Goal: Information Seeking & Learning: Learn about a topic

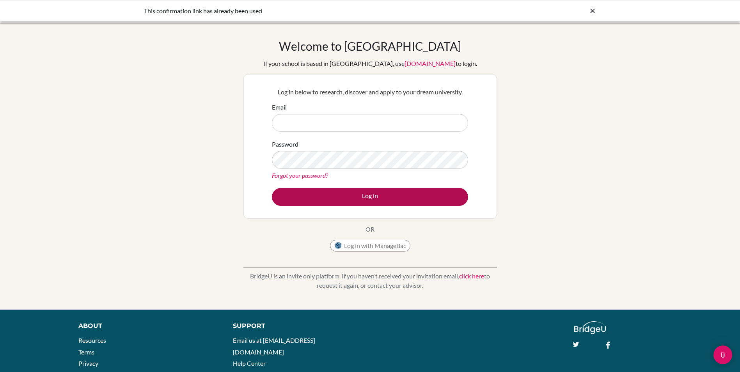
type input "puja.saxena@npsis.edu.sg"
click at [333, 196] on button "Log in" at bounding box center [370, 197] width 196 height 18
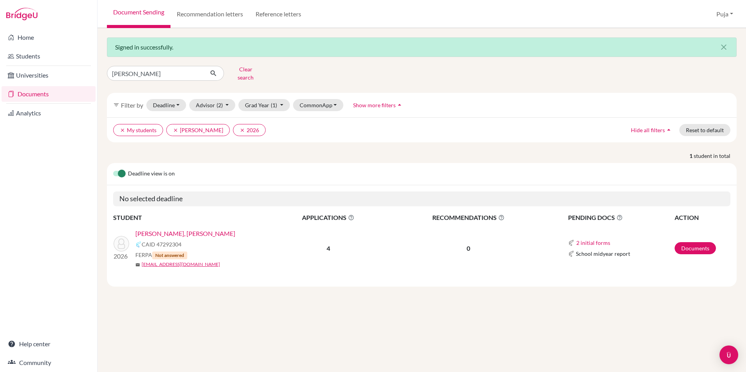
click at [192, 229] on link "Nadgir, Tanvi Devaprasad" at bounding box center [185, 233] width 100 height 9
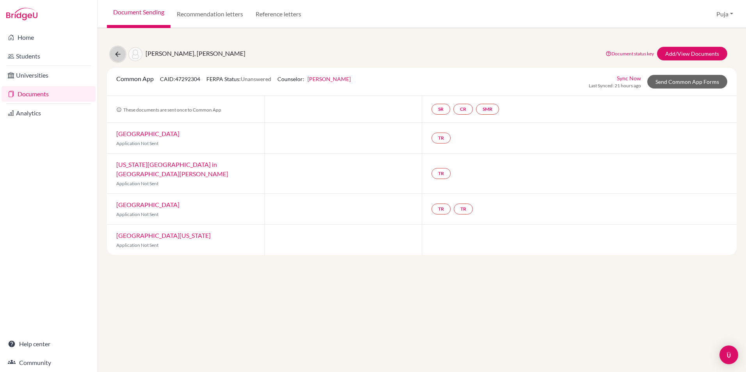
click at [120, 56] on icon at bounding box center [118, 54] width 8 height 8
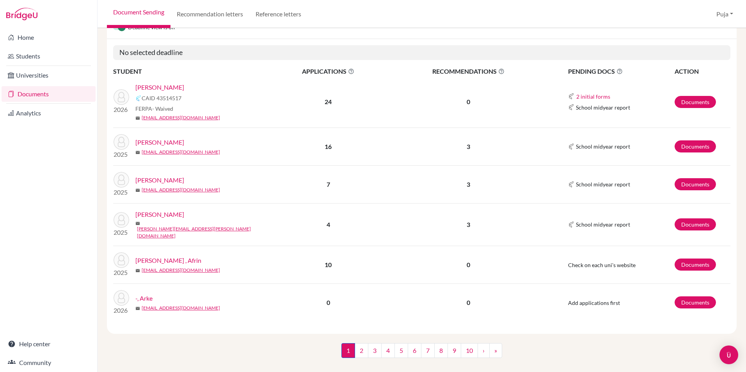
scroll to position [96, 0]
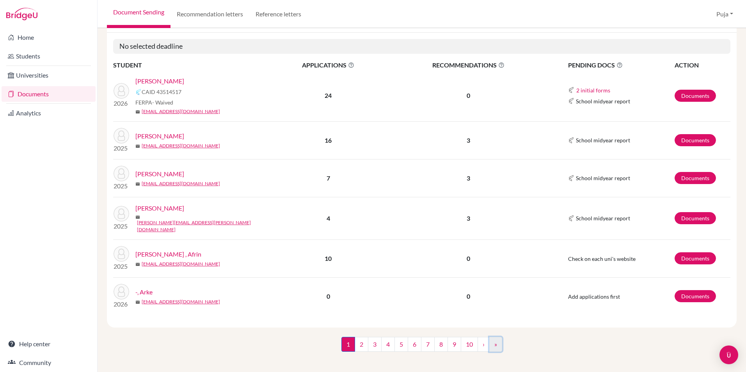
click at [491, 340] on link "»" at bounding box center [495, 344] width 13 height 15
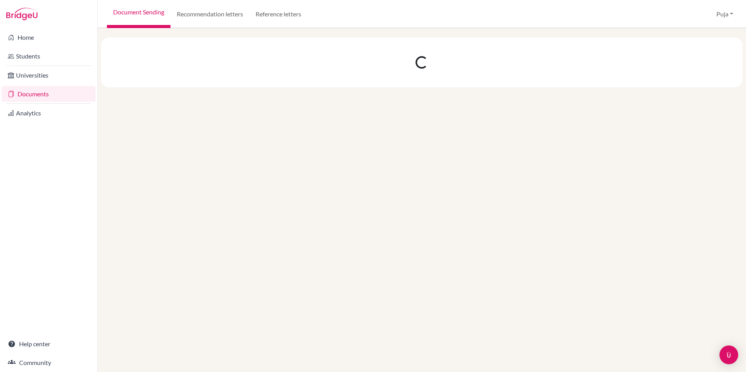
scroll to position [0, 0]
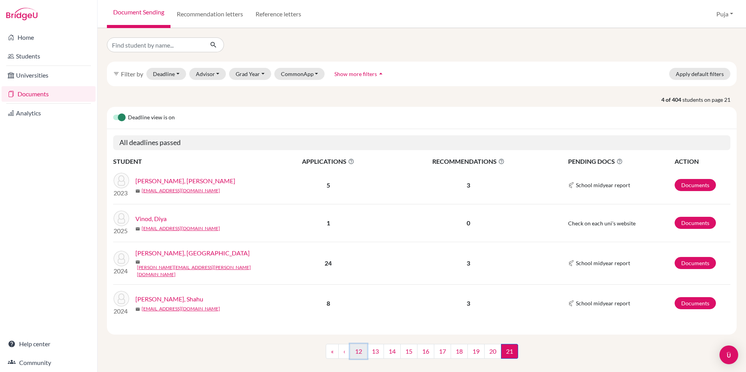
click at [353, 351] on link "12" at bounding box center [358, 351] width 17 height 15
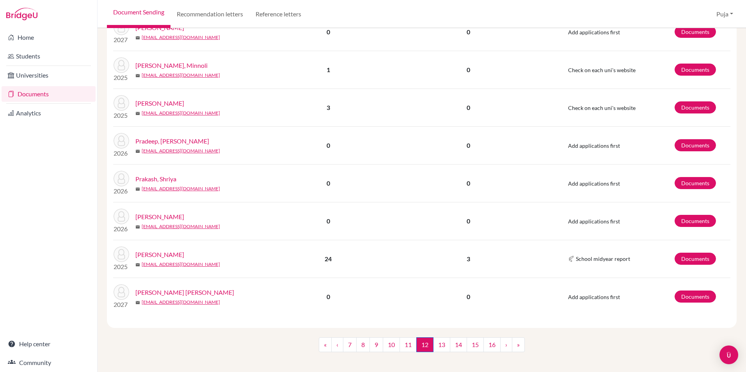
scroll to position [626, 0]
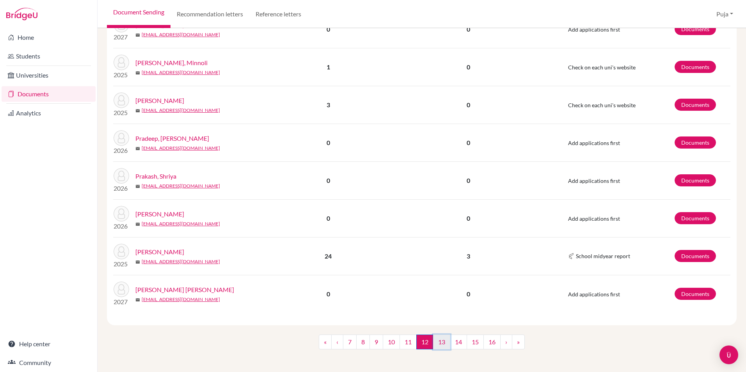
click at [443, 339] on link "13" at bounding box center [441, 342] width 17 height 15
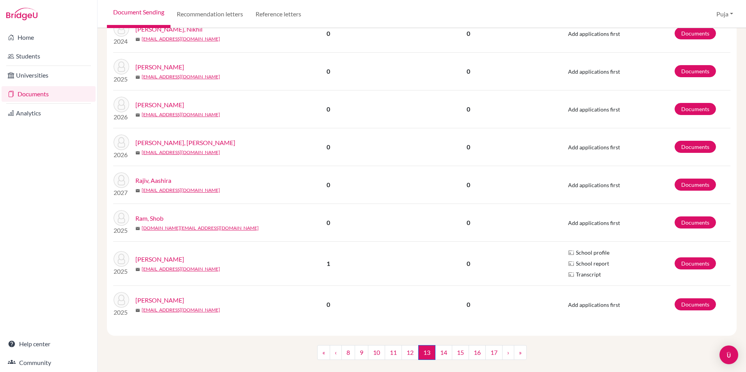
scroll to position [619, 0]
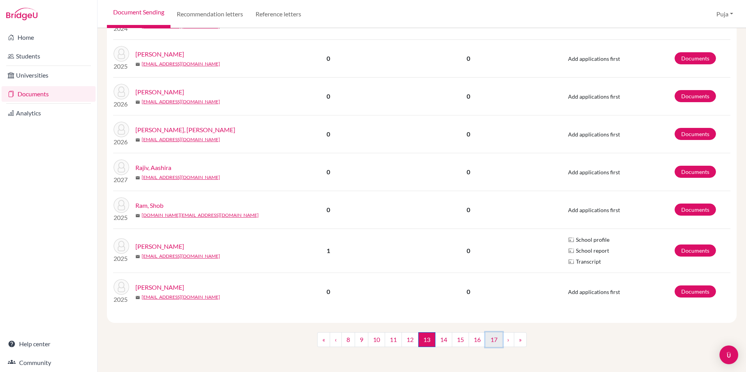
click at [492, 336] on link "17" at bounding box center [493, 339] width 17 height 15
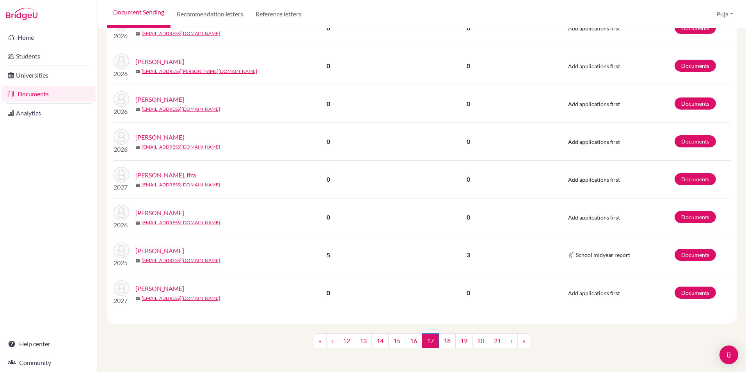
scroll to position [612, 0]
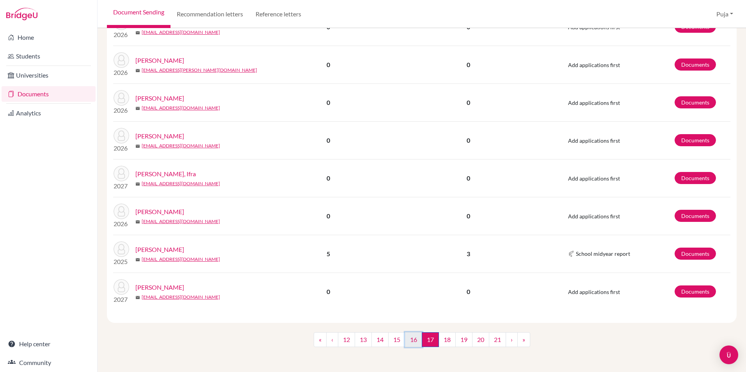
click at [412, 338] on link "16" at bounding box center [413, 339] width 17 height 15
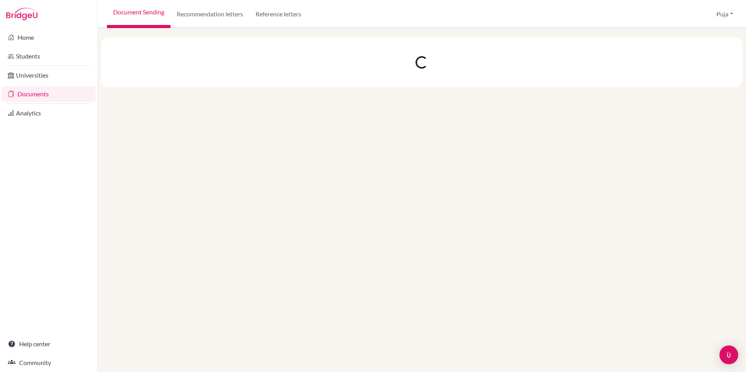
scroll to position [0, 0]
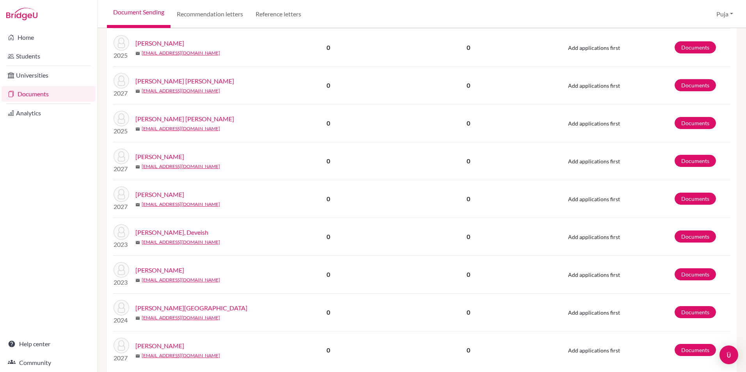
scroll to position [585, 0]
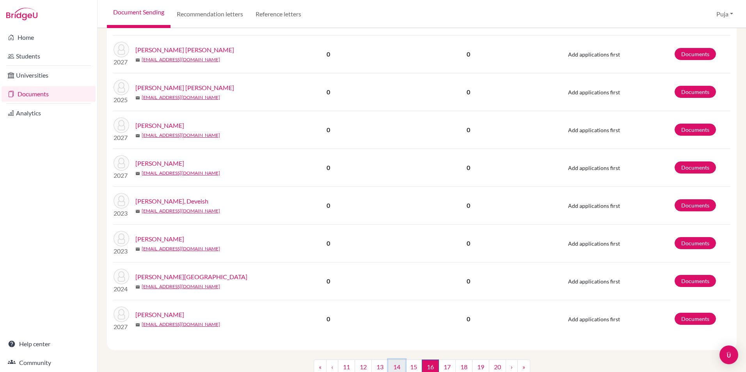
click at [394, 367] on link "14" at bounding box center [396, 367] width 17 height 15
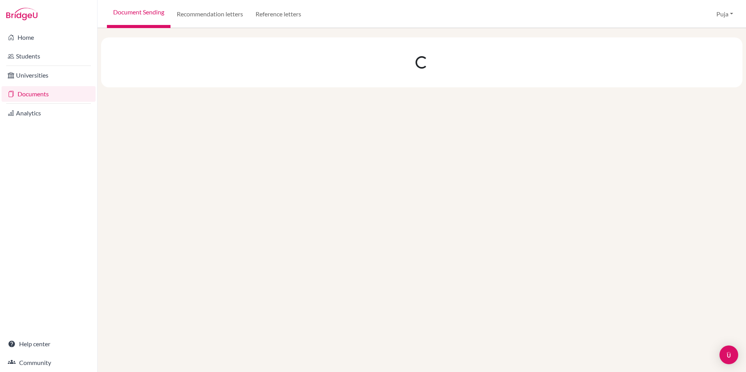
scroll to position [0, 0]
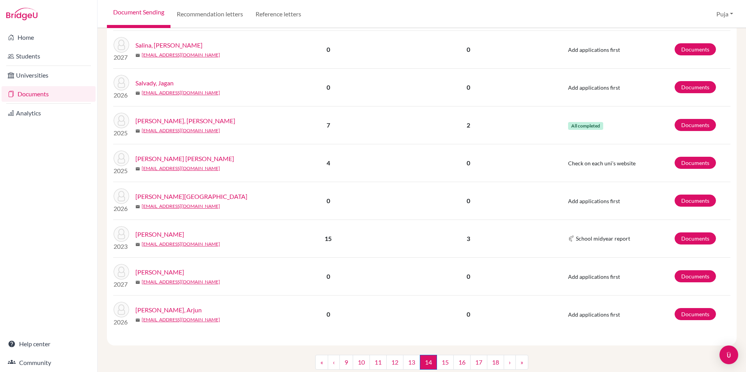
scroll to position [612, 0]
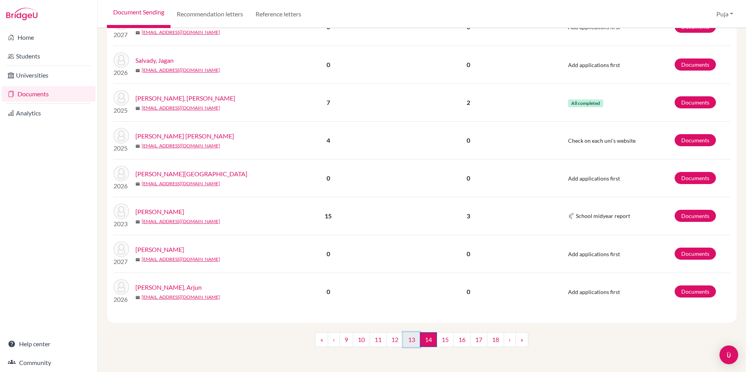
click at [408, 340] on link "13" at bounding box center [411, 339] width 17 height 15
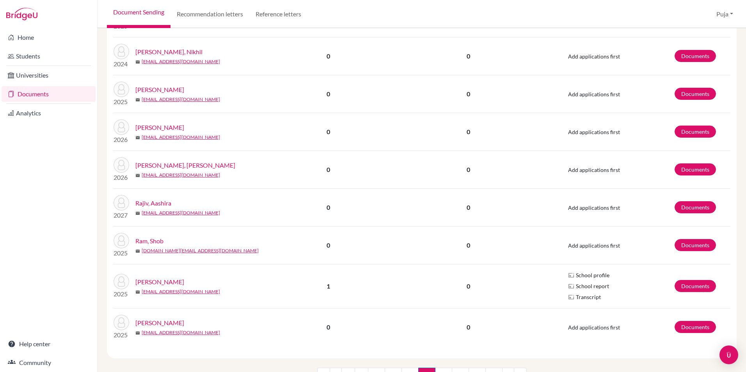
scroll to position [619, 0]
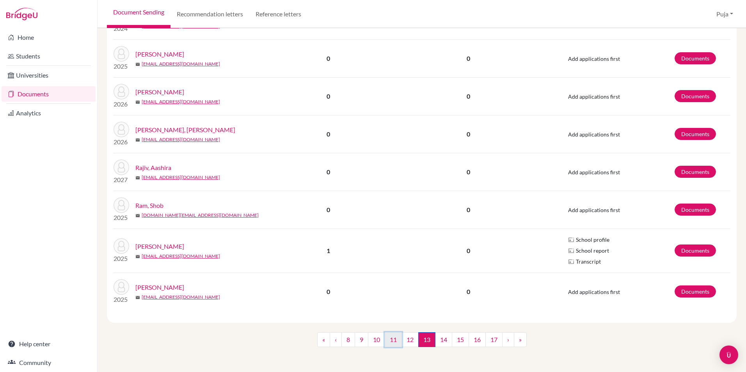
click at [393, 343] on link "11" at bounding box center [393, 339] width 17 height 15
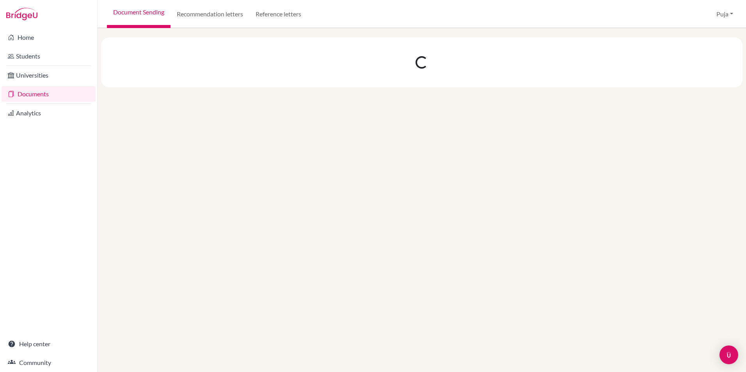
scroll to position [0, 0]
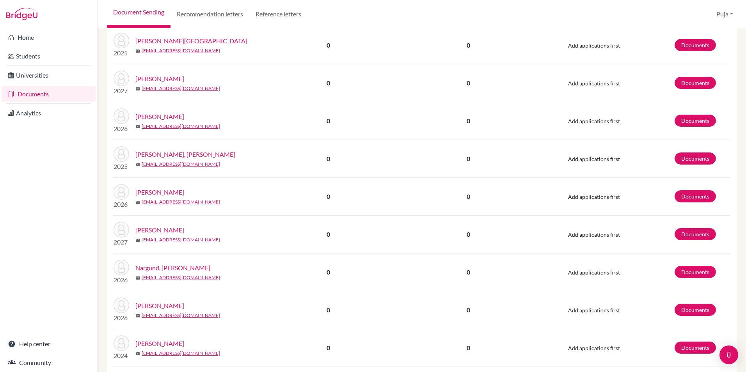
scroll to position [351, 0]
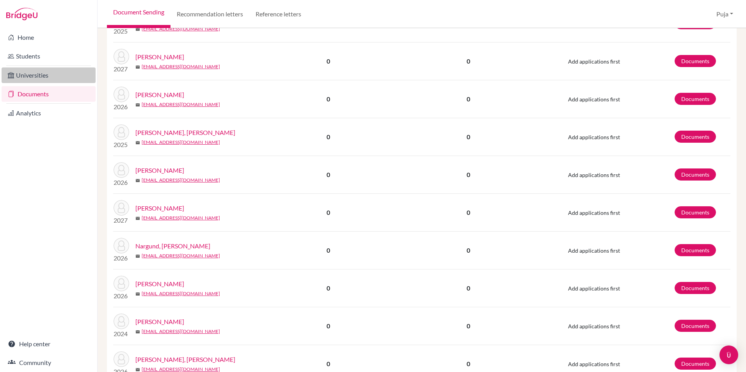
click at [51, 75] on link "Universities" at bounding box center [49, 75] width 94 height 16
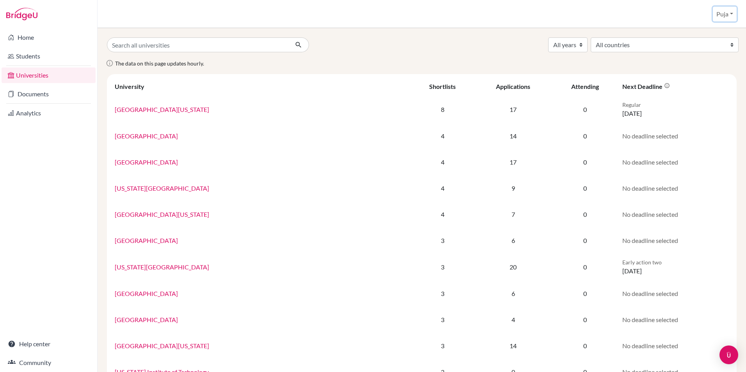
click at [720, 18] on button "Puja" at bounding box center [724, 14] width 24 height 15
click at [703, 66] on button "Log out" at bounding box center [706, 63] width 62 height 12
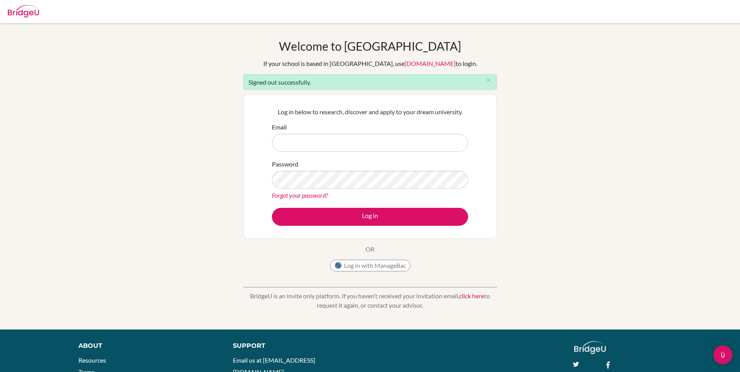
type input "[EMAIL_ADDRESS][DOMAIN_NAME]"
click at [657, 129] on div "Welcome to [GEOGRAPHIC_DATA] If your school is based in [GEOGRAPHIC_DATA], use …" at bounding box center [370, 176] width 740 height 275
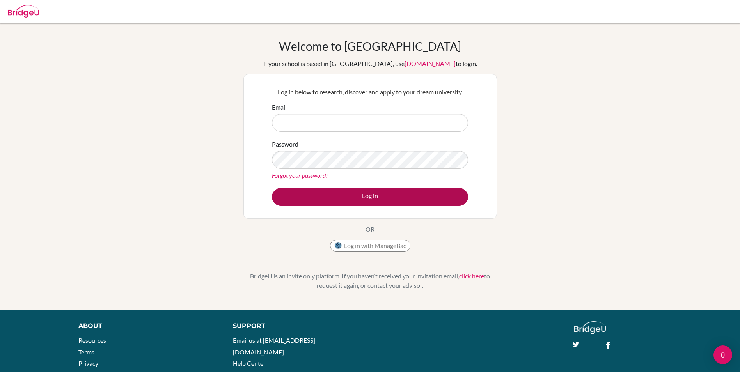
type input "[EMAIL_ADDRESS][DOMAIN_NAME]"
click at [324, 196] on button "Log in" at bounding box center [370, 197] width 196 height 18
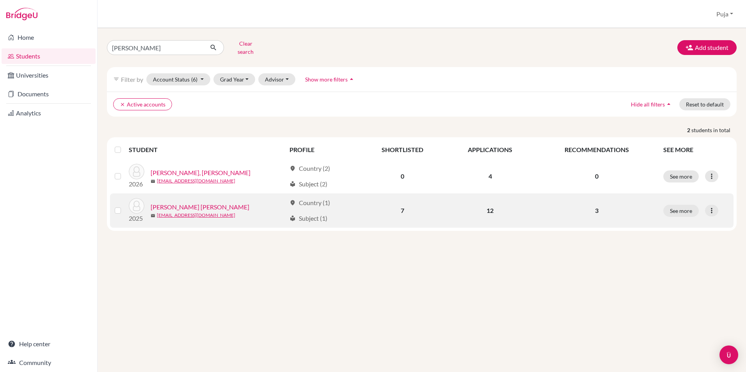
click at [195, 202] on link "[PERSON_NAME] [PERSON_NAME]" at bounding box center [200, 206] width 99 height 9
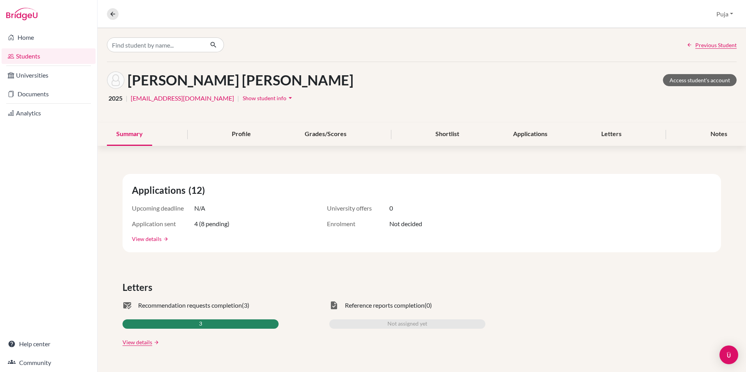
click at [156, 239] on link "View details" at bounding box center [147, 239] width 30 height 8
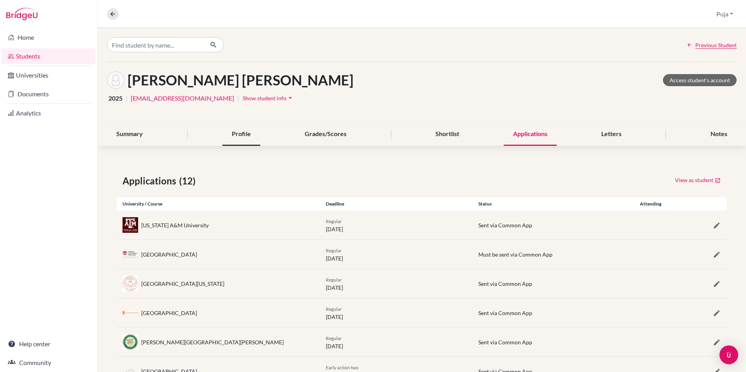
click at [237, 131] on div "Profile" at bounding box center [241, 134] width 38 height 23
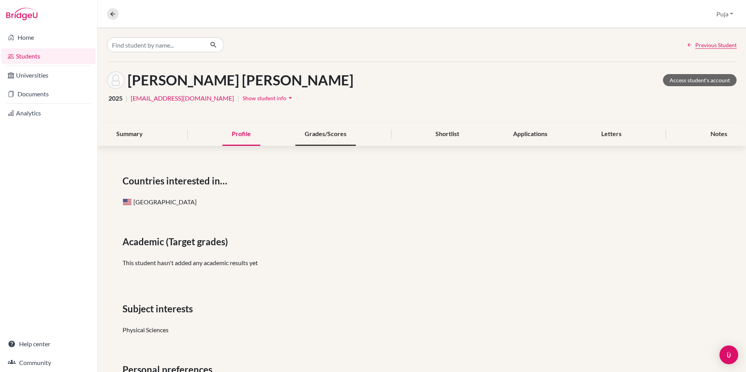
click at [338, 137] on div "Grades/Scores" at bounding box center [325, 134] width 60 height 23
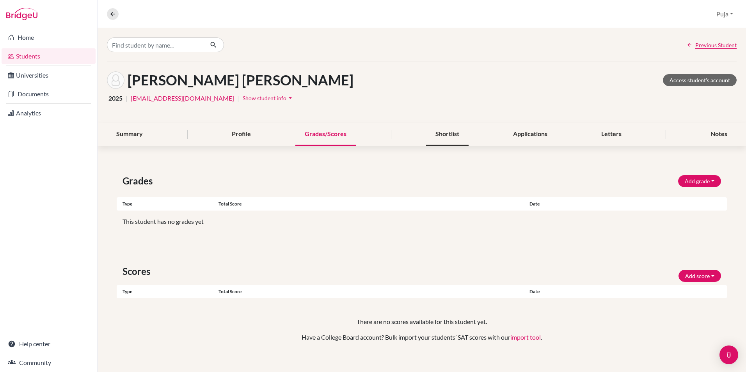
click at [441, 137] on div "Shortlist" at bounding box center [447, 134] width 43 height 23
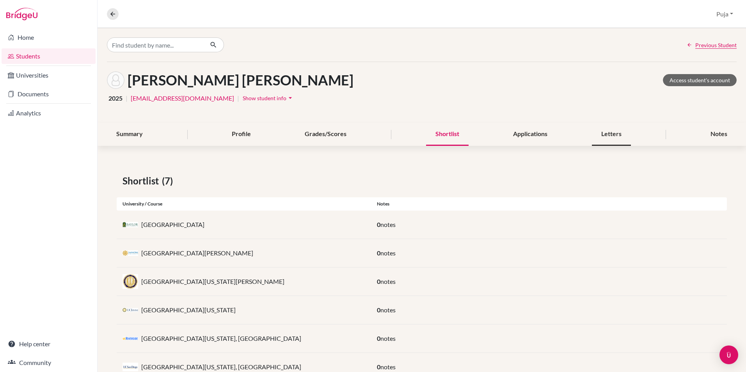
click at [617, 142] on div "Letters" at bounding box center [611, 134] width 39 height 23
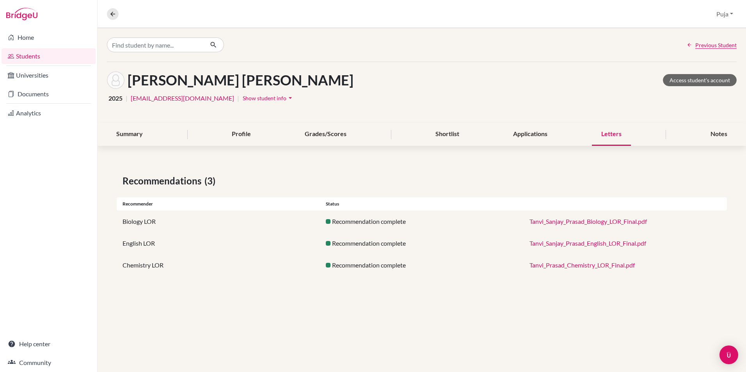
click at [611, 223] on link "Tanvi_Sanjay_Prasad_Biology_LOR_Final.pdf" at bounding box center [587, 221] width 117 height 7
click at [584, 244] on link "Tanvi_Sanjay_Prasad_English_LOR_Final.pdf" at bounding box center [587, 242] width 117 height 7
click at [569, 268] on link "Tanvi_Prasad_Chemistry_LOR_Final.pdf" at bounding box center [581, 264] width 105 height 7
click at [42, 33] on link "Home" at bounding box center [49, 38] width 94 height 16
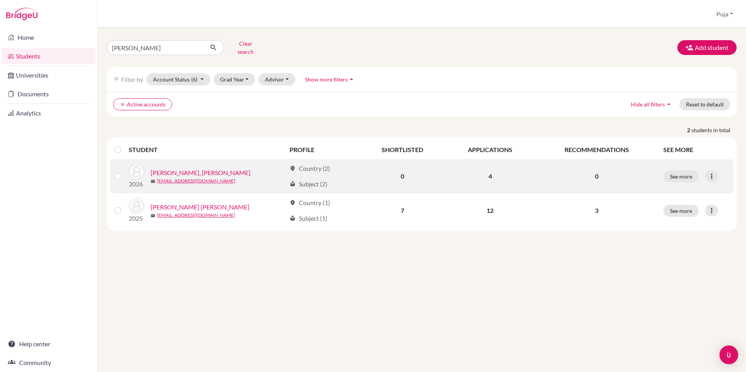
click at [184, 172] on link "[PERSON_NAME], [PERSON_NAME]" at bounding box center [201, 172] width 100 height 9
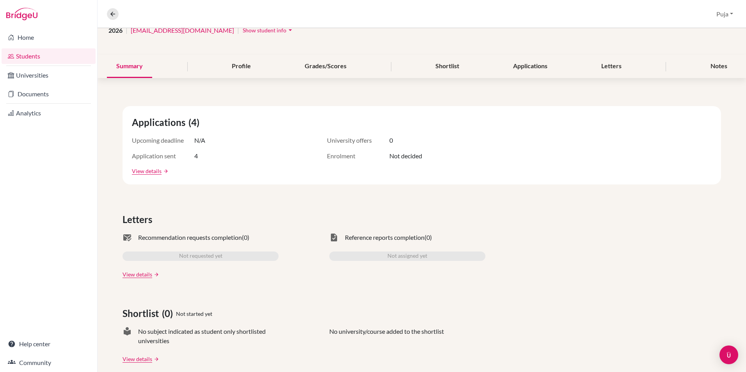
scroll to position [78, 0]
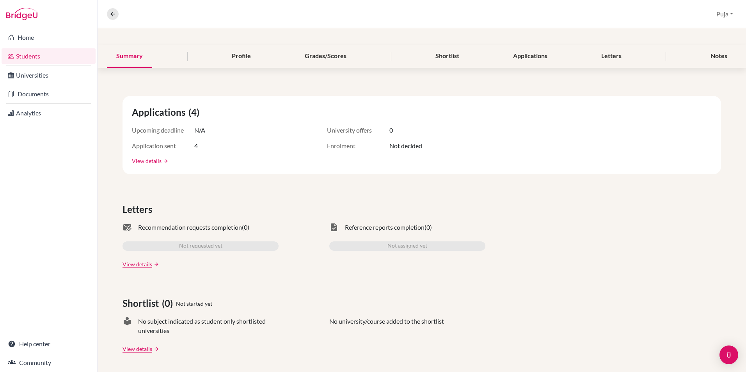
click at [152, 159] on link "View details" at bounding box center [147, 161] width 30 height 8
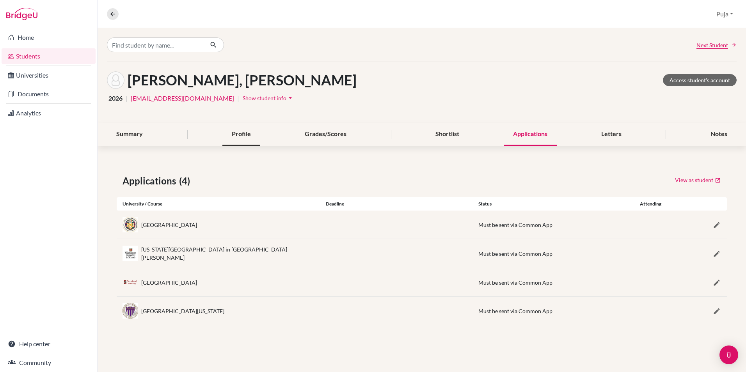
click at [237, 133] on div "Profile" at bounding box center [241, 134] width 38 height 23
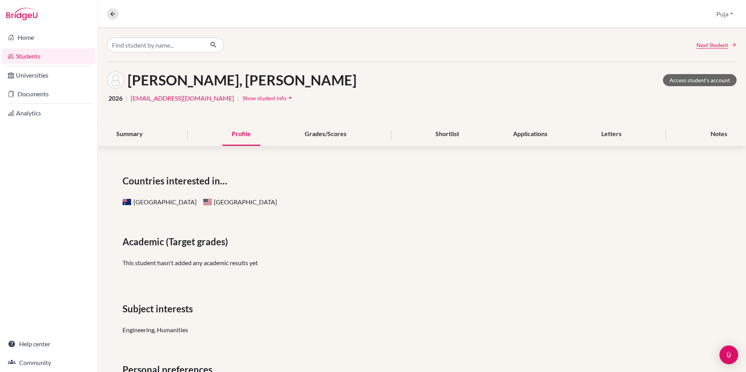
click at [277, 96] on span "Show student info" at bounding box center [265, 98] width 44 height 7
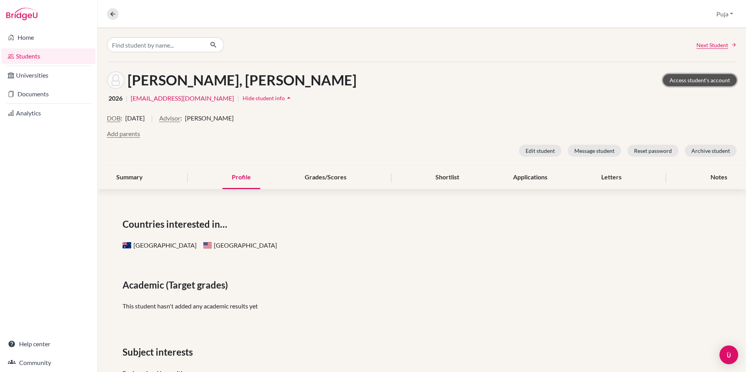
click at [686, 80] on link "Access student's account" at bounding box center [700, 80] width 74 height 12
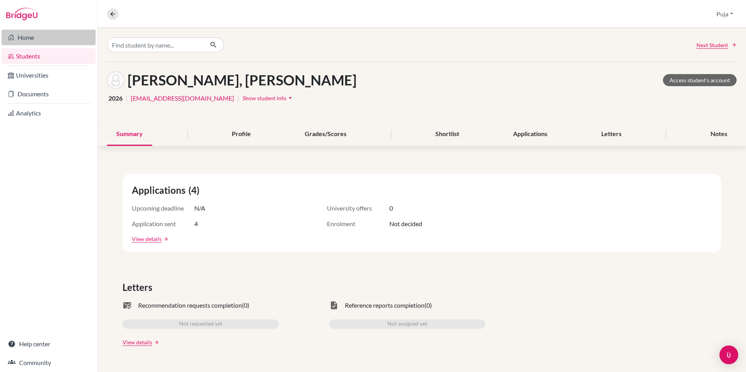
click at [51, 40] on link "Home" at bounding box center [49, 38] width 94 height 16
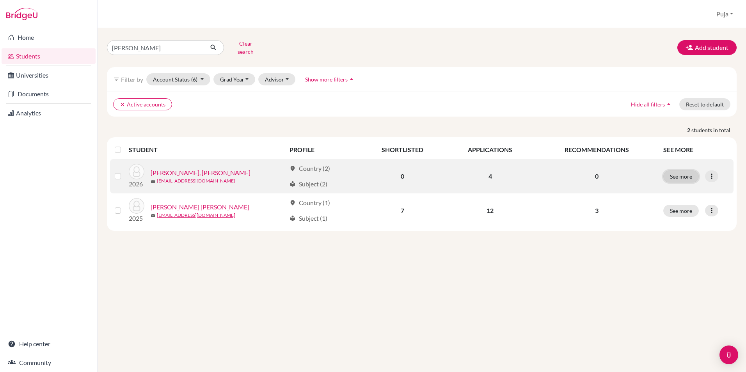
click at [667, 174] on button "See more" at bounding box center [680, 176] width 35 height 12
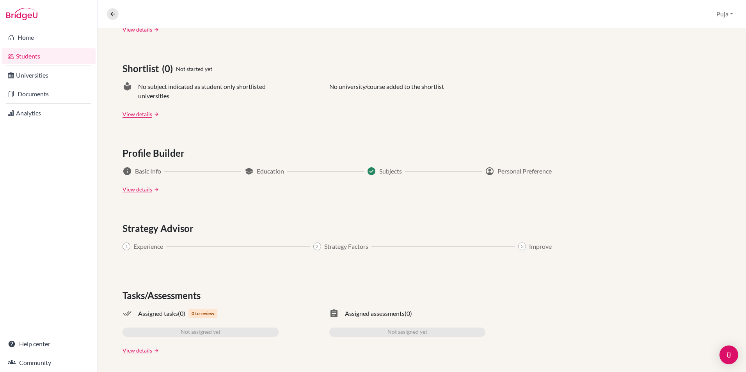
scroll to position [314, 0]
click at [127, 346] on link "View details" at bounding box center [137, 349] width 30 height 8
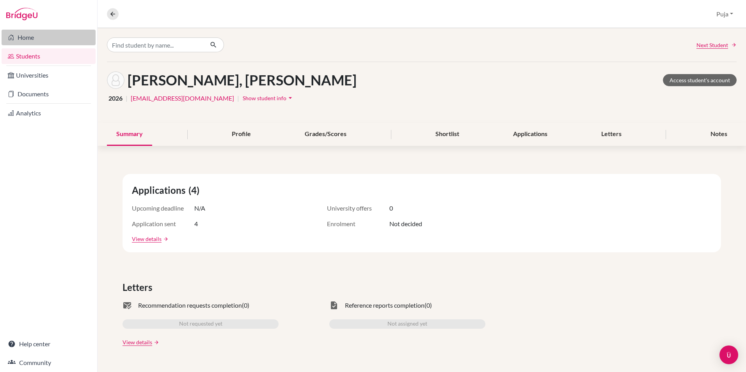
click at [45, 43] on link "Home" at bounding box center [49, 38] width 94 height 16
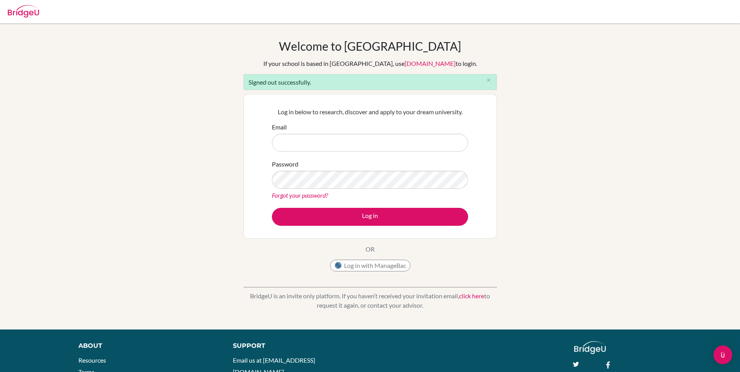
type input "[EMAIL_ADDRESS][DOMAIN_NAME]"
